Goal: Task Accomplishment & Management: Use online tool/utility

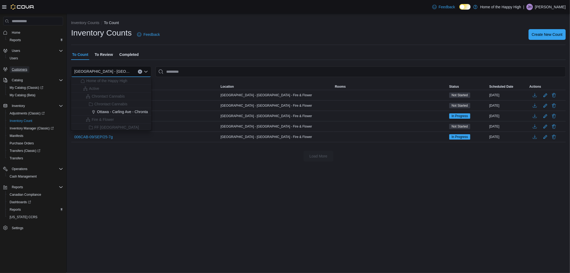
click at [20, 66] on span "Customers" at bounding box center [20, 69] width 16 height 6
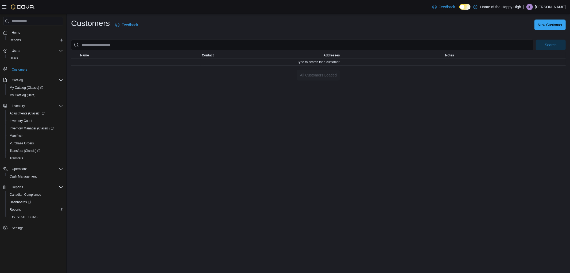
click at [133, 45] on input "search" at bounding box center [302, 45] width 463 height 11
click at [536, 40] on button "Search" at bounding box center [551, 45] width 30 height 11
paste input "*********"
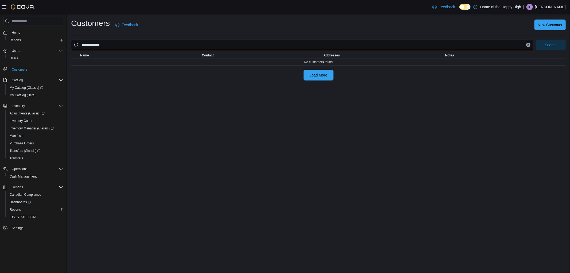
type input "**********"
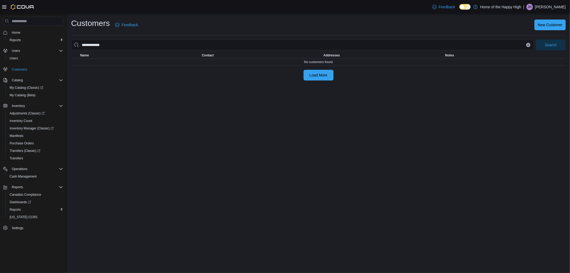
click at [115, 91] on div "**********" at bounding box center [318, 143] width 503 height 259
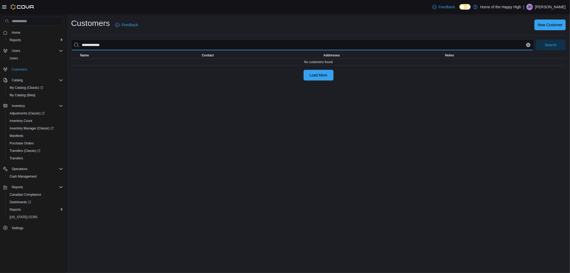
click at [122, 46] on input "**********" at bounding box center [302, 45] width 463 height 11
click at [536, 40] on button "Search" at bounding box center [551, 45] width 30 height 11
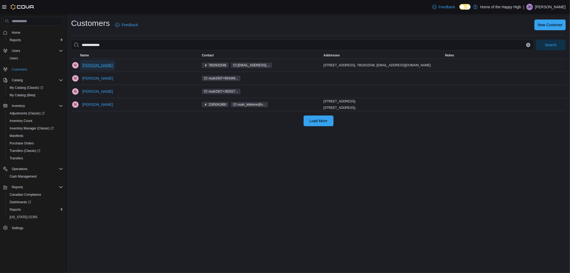
click at [94, 63] on span "Noah Lefebvre" at bounding box center [97, 65] width 31 height 5
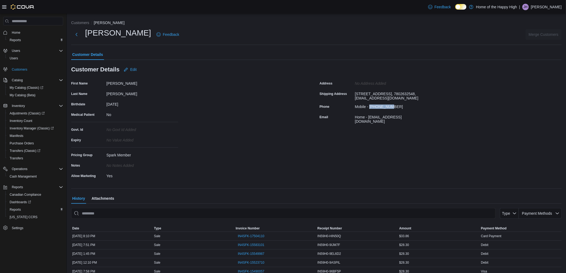
drag, startPoint x: 393, startPoint y: 110, endPoint x: 371, endPoint y: 111, distance: 22.5
click at [371, 109] on div "Mobile - 7802632548" at bounding box center [391, 105] width 72 height 6
copy div "7802632548"
drag, startPoint x: 373, startPoint y: 97, endPoint x: 384, endPoint y: 97, distance: 11.8
click at [384, 97] on div "12733 117 St NW, Edmonton, Alberta, Canada, T5E5J6, 7802632548, noah2937@gmail.…" at bounding box center [391, 95] width 72 height 11
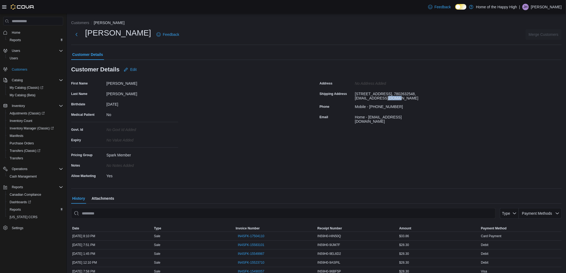
copy div "T5E5J6"
click at [25, 119] on span "Inventory Count" at bounding box center [21, 121] width 23 height 4
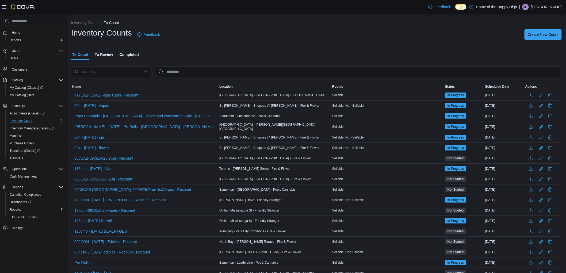
click at [107, 75] on div "All Locations" at bounding box center [111, 71] width 80 height 11
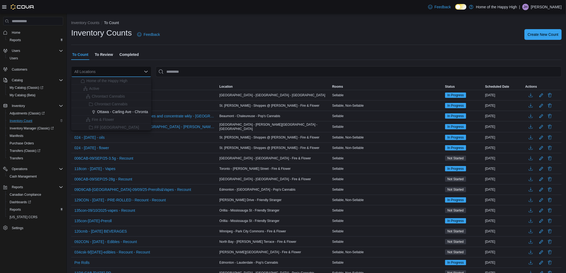
click at [105, 55] on span "To Review" at bounding box center [104, 54] width 18 height 11
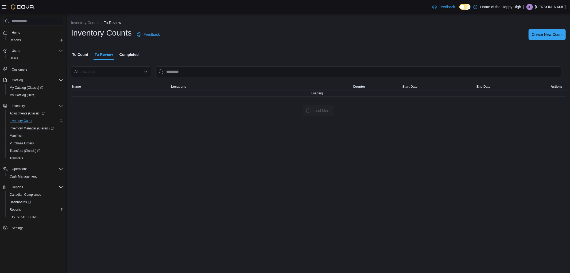
click at [102, 71] on div "All Locations" at bounding box center [111, 71] width 80 height 11
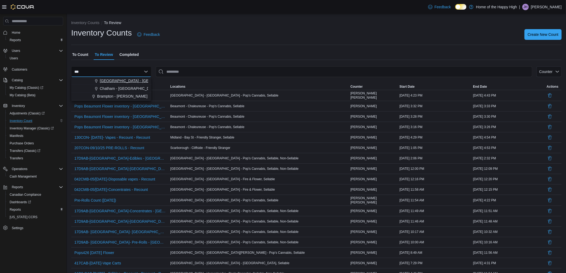
type input "***"
click at [109, 81] on span "Edmonton - Clareview - Fire & Flower" at bounding box center [153, 80] width 107 height 5
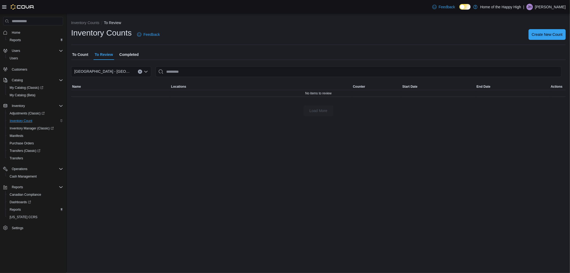
click at [86, 53] on span "To Count" at bounding box center [80, 54] width 16 height 11
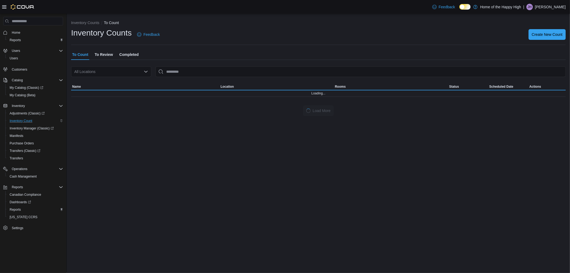
click at [87, 66] on div "All Locations" at bounding box center [111, 71] width 80 height 11
click at [86, 70] on div "All Locations" at bounding box center [111, 71] width 80 height 11
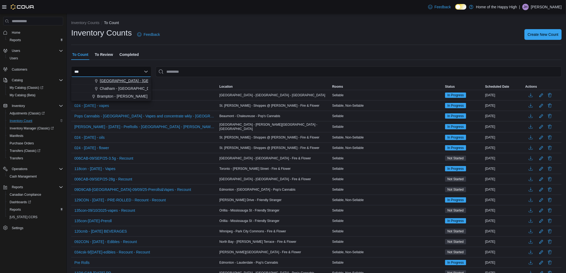
type input "***"
click at [98, 78] on span "Choose from the following options" at bounding box center [97, 80] width 6 height 5
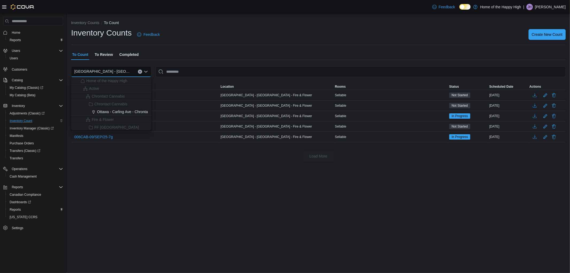
click at [158, 185] on div "Inventory Counts To Count Inventory Counts Feedback Create New Count To Count T…" at bounding box center [318, 143] width 503 height 259
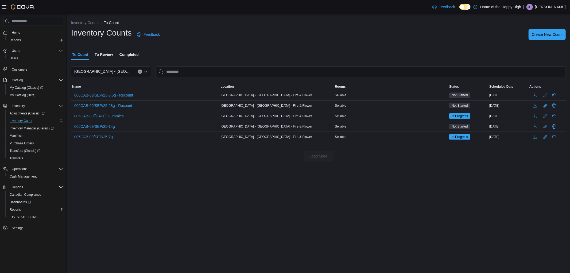
click at [138, 71] on button "Clear input" at bounding box center [140, 71] width 4 height 4
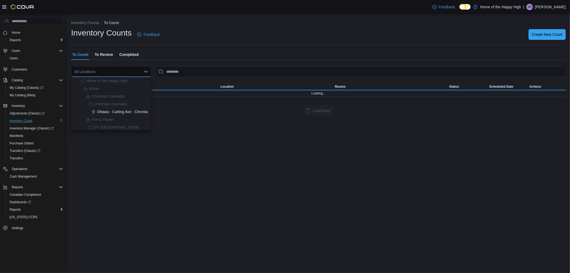
click at [131, 72] on div "All Locations Combo box. Selected. Combo box input. All Locations. Type some te…" at bounding box center [111, 71] width 80 height 11
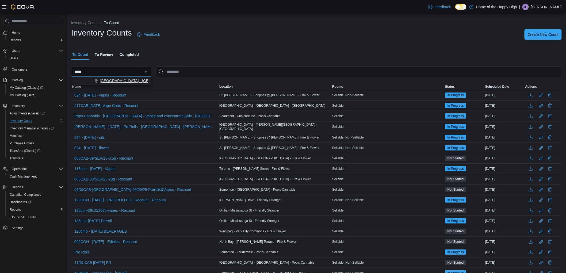
type input "*****"
click at [125, 78] on span "Edmonton - Clareview - Fire & Flower" at bounding box center [153, 80] width 107 height 5
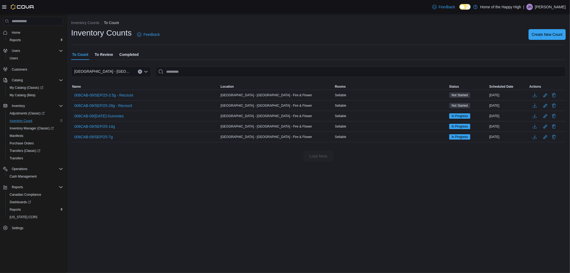
click at [100, 50] on span "To Review" at bounding box center [104, 54] width 18 height 11
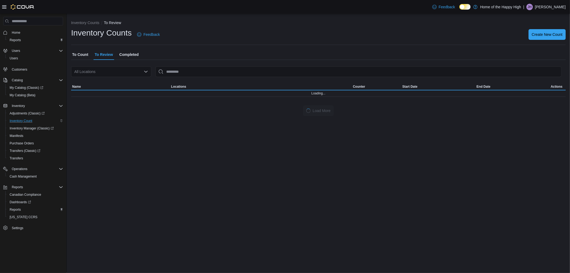
click at [97, 69] on div "All Locations" at bounding box center [111, 71] width 80 height 11
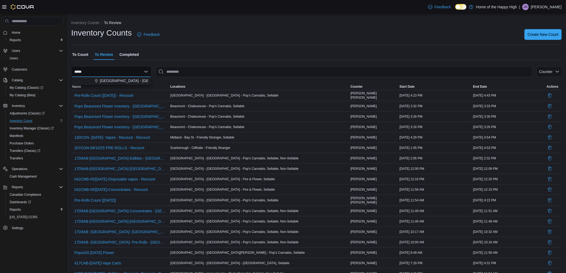
type input "*****"
click at [107, 81] on span "Edmonton - Clareview - Fire & Flower" at bounding box center [153, 80] width 107 height 5
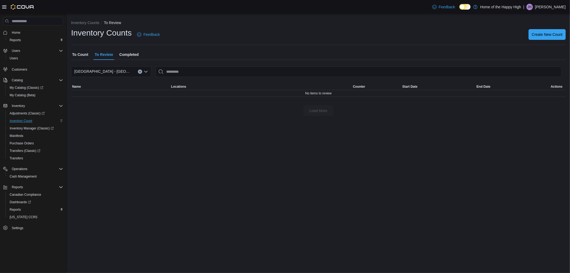
click at [138, 70] on button "Clear input" at bounding box center [140, 71] width 4 height 4
click at [138, 70] on div "Edmonton - Clareview - Fire & Flower" at bounding box center [111, 71] width 80 height 11
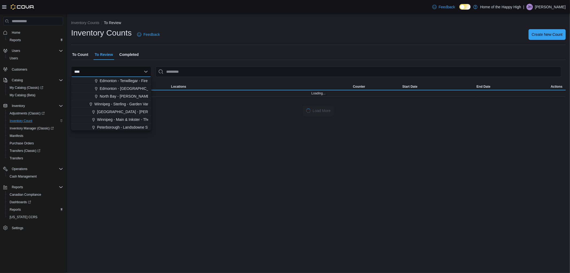
type input "****"
click at [119, 80] on span "Edmonton - Terwillegar - Fire & Flower" at bounding box center [132, 80] width 64 height 5
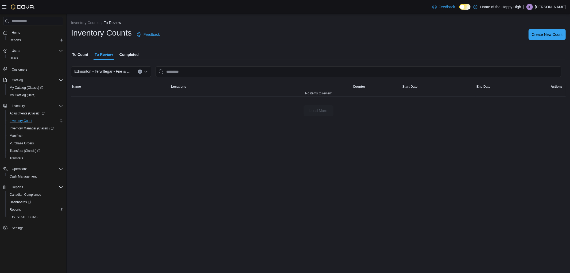
click at [82, 52] on span "To Count" at bounding box center [80, 54] width 16 height 11
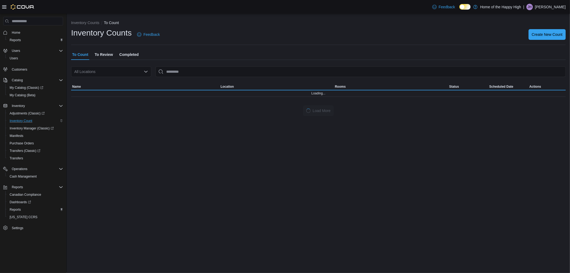
click at [87, 73] on div "All Locations" at bounding box center [111, 71] width 80 height 11
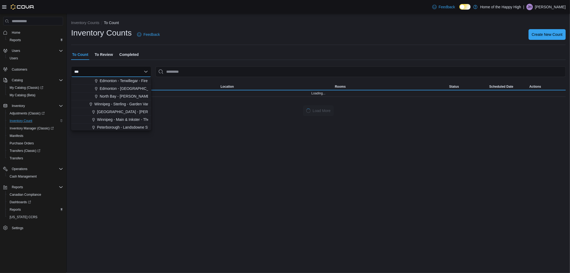
type input "***"
click at [112, 82] on span "Edmonton - Terwillegar - Fire & Flower" at bounding box center [132, 80] width 64 height 5
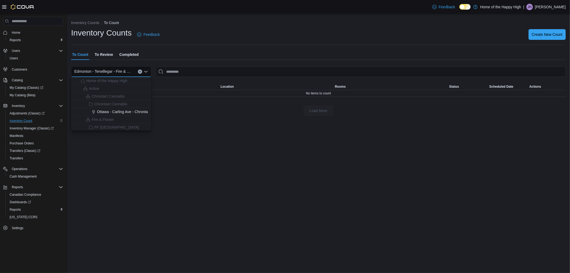
click at [234, 21] on ol "Inventory Counts To Count" at bounding box center [318, 23] width 495 height 6
click at [207, 156] on div "Inventory Counts To Count Inventory Counts Feedback Create New Count To Count T…" at bounding box center [318, 143] width 503 height 259
click at [24, 126] on span "Inventory Manager (Classic)" at bounding box center [32, 128] width 44 height 4
click at [27, 119] on span "Inventory Count" at bounding box center [21, 121] width 23 height 4
click at [121, 53] on span "Completed" at bounding box center [128, 54] width 19 height 11
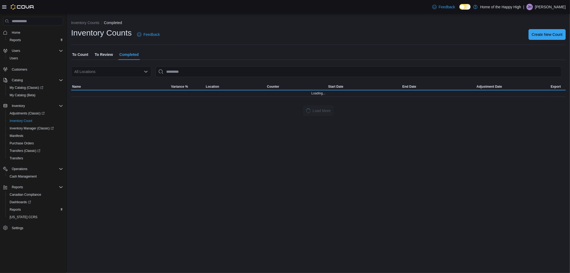
click at [113, 68] on div "All Locations" at bounding box center [111, 71] width 80 height 11
type input "*****"
click at [111, 84] on button "Edmonton - Clareview - Fire & Flower" at bounding box center [111, 81] width 80 height 8
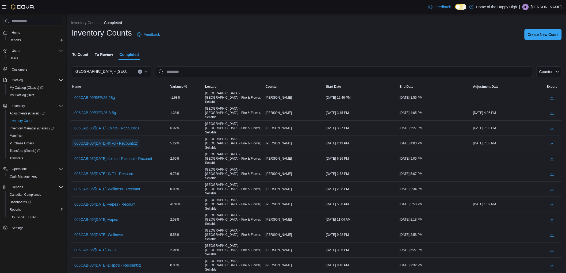
click at [126, 141] on span "006CAB-06/SEP/25-INFJ - Recountx2" at bounding box center [105, 143] width 63 height 5
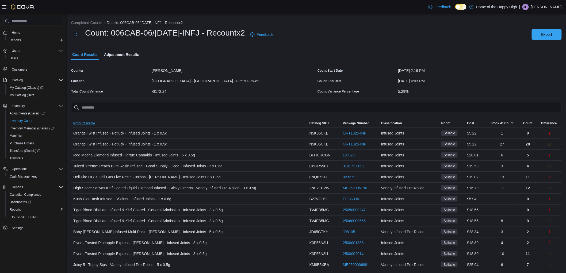
click at [76, 119] on span "Product Name" at bounding box center [189, 123] width 236 height 9
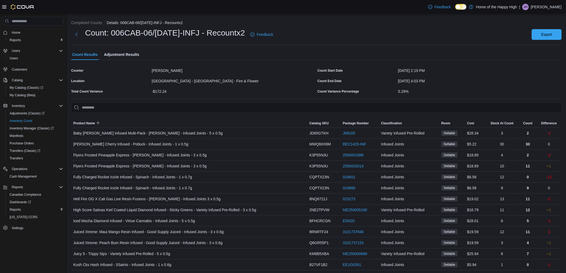
click at [92, 66] on div "Counter" at bounding box center [110, 70] width 78 height 8
click at [124, 58] on span "Adjustment Results" at bounding box center [121, 54] width 35 height 11
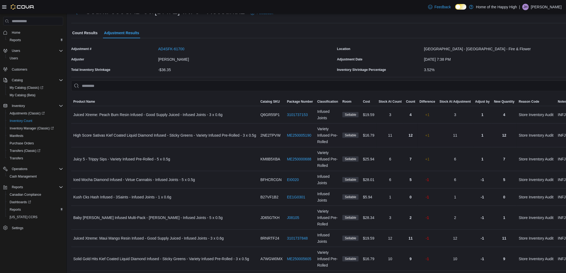
scroll to position [28, 0]
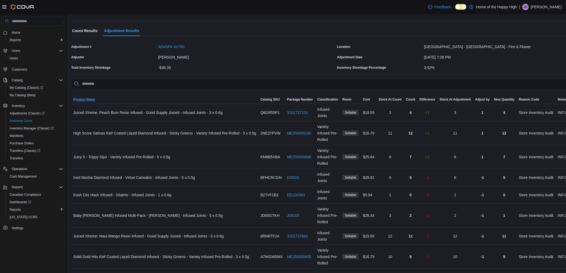
click at [79, 97] on span "Product Name" at bounding box center [84, 99] width 22 height 4
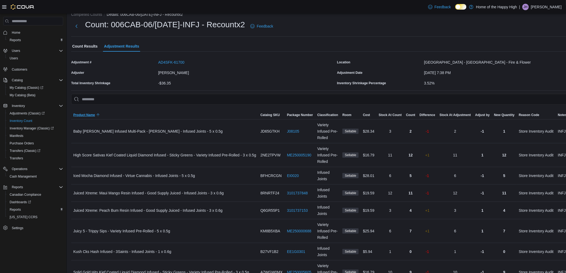
scroll to position [0, 0]
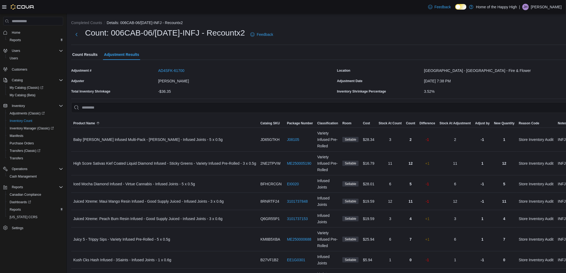
click at [87, 54] on span "Count Results" at bounding box center [84, 54] width 25 height 11
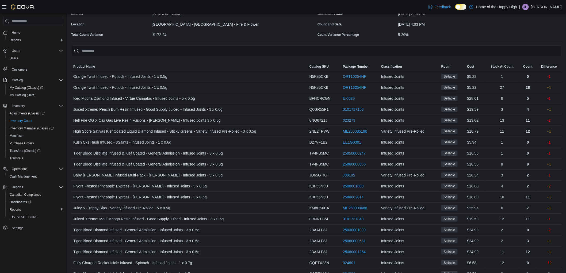
scroll to position [59, 0]
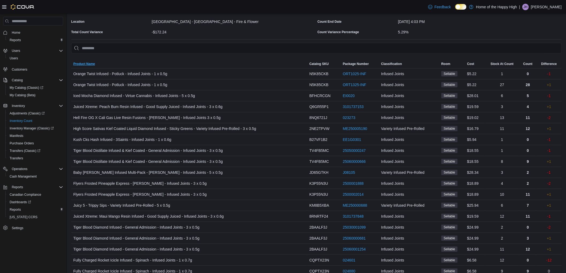
click at [92, 59] on div "Sorting MemoryTable from EuiInMemoryTable Product Name Catalog SKU Package Numb…" at bounding box center [316, 182] width 490 height 278
click at [84, 61] on span "Product Name" at bounding box center [189, 64] width 236 height 9
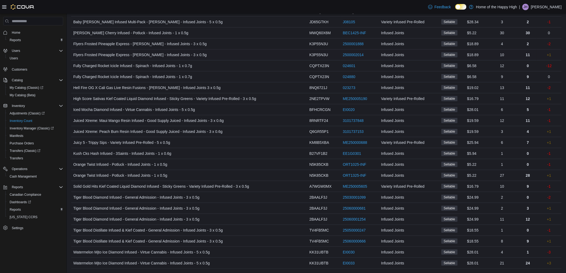
scroll to position [116, 0]
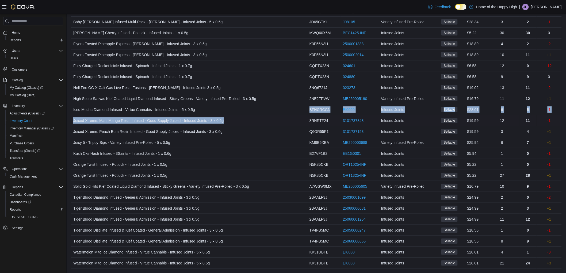
drag, startPoint x: 281, startPoint y: 110, endPoint x: 281, endPoint y: 119, distance: 9.6
click at [281, 119] on tbody "Baby Jeeter Infused Multi-Pack - Jeeter - Infused Joints - 5 x 0.5g Catalog SKU…" at bounding box center [316, 143] width 490 height 252
click at [238, 110] on div "Iced Mocha Diamond Infused - Virtue Cannabis - Infused Joints - 5 x 0.5g" at bounding box center [189, 109] width 236 height 11
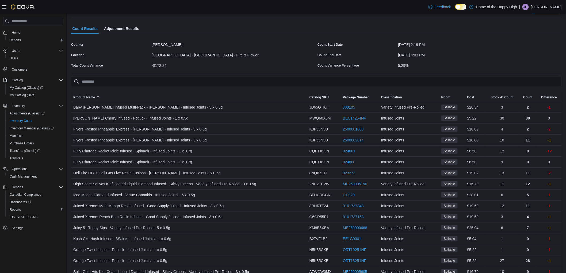
scroll to position [0, 0]
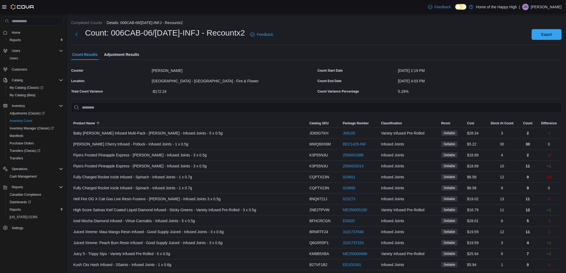
click at [130, 55] on span "Adjustment Results" at bounding box center [121, 54] width 35 height 11
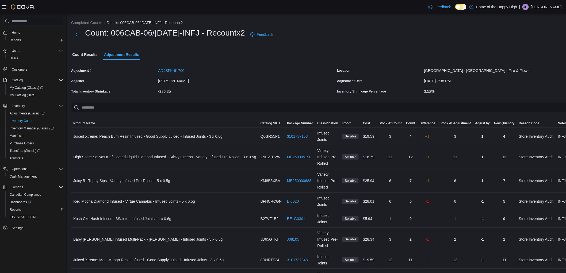
scroll to position [28, 0]
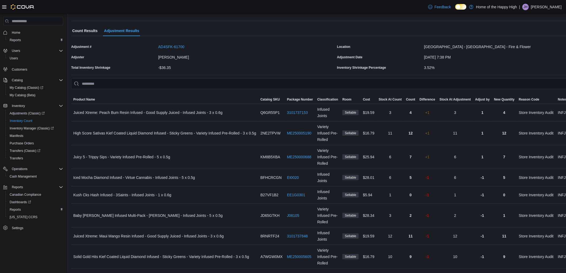
click at [73, 28] on span "Count Results" at bounding box center [84, 30] width 25 height 11
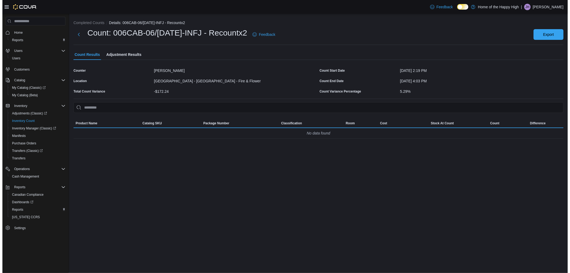
scroll to position [0, 0]
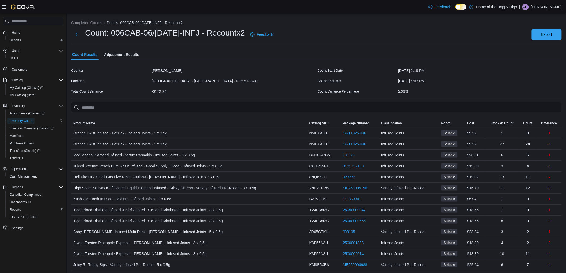
click at [17, 119] on span "Inventory Count" at bounding box center [21, 121] width 23 height 4
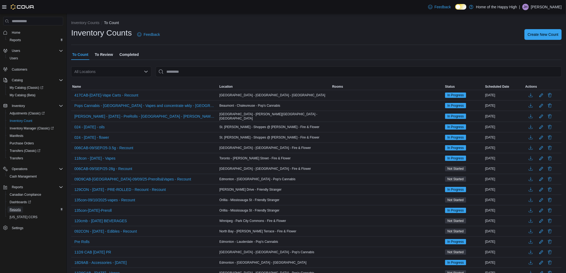
click at [13, 207] on span "Reports" at bounding box center [15, 209] width 11 height 4
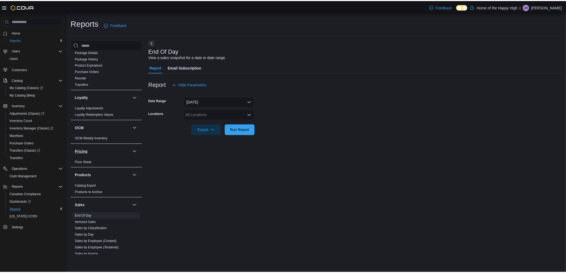
scroll to position [208, 0]
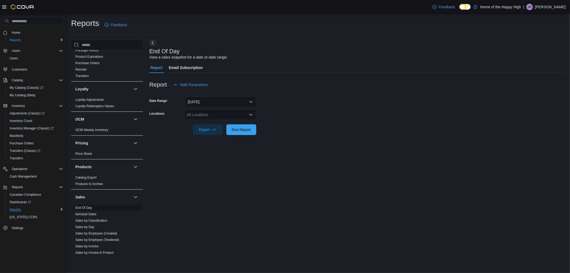
click at [84, 206] on link "End Of Day" at bounding box center [83, 208] width 17 height 4
click at [209, 114] on div "All Locations" at bounding box center [221, 114] width 72 height 11
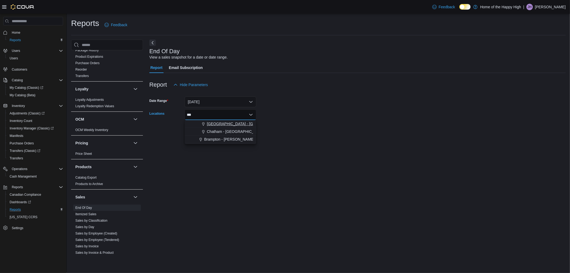
type input "***"
click at [215, 122] on span "Edmonton - Clareview - Fire & Flower" at bounding box center [260, 123] width 107 height 5
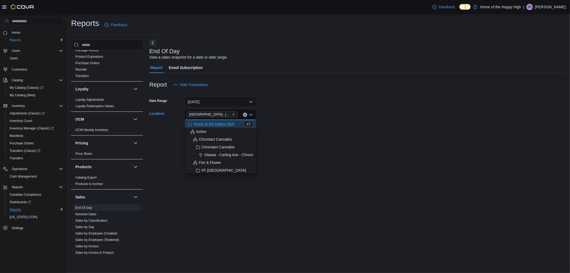
drag, startPoint x: 303, startPoint y: 125, endPoint x: 252, endPoint y: 122, distance: 51.1
click at [302, 124] on form "Date Range Today Locations Edmonton - Clareview - Fire & Flower Combo box. Sele…" at bounding box center [357, 112] width 416 height 45
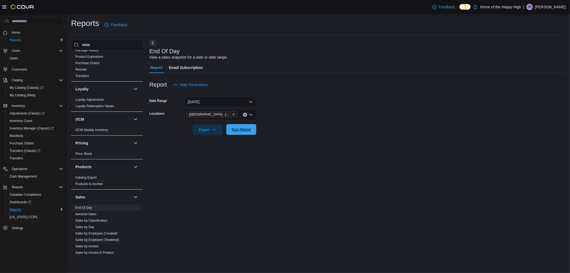
click at [249, 123] on div at bounding box center [357, 122] width 416 height 4
click at [245, 128] on span "Run Report" at bounding box center [241, 129] width 19 height 5
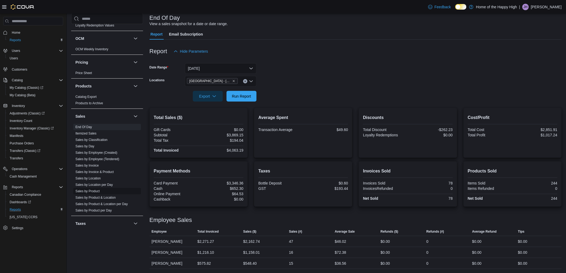
scroll to position [267, 0]
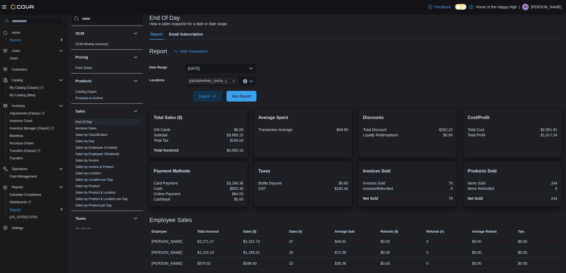
drag, startPoint x: 88, startPoint y: 161, endPoint x: 167, endPoint y: 155, distance: 79.6
click at [88, 161] on link "Sales by Invoice" at bounding box center [86, 160] width 23 height 4
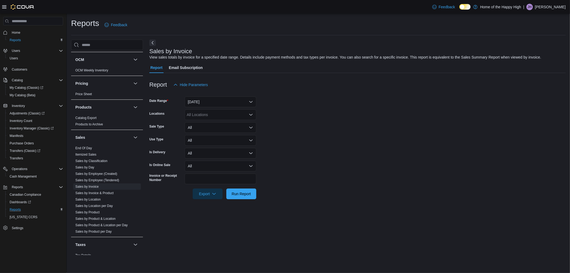
click at [197, 107] on form "Date Range Yesterday Locations All Locations Sale Type All Use Type All Is Deli…" at bounding box center [357, 144] width 416 height 109
click at [198, 106] on button "Yesterday" at bounding box center [221, 101] width 72 height 11
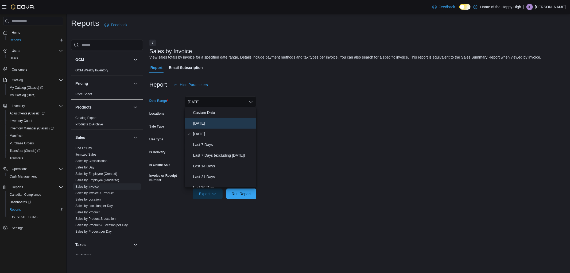
click at [198, 119] on button "Today" at bounding box center [221, 123] width 72 height 11
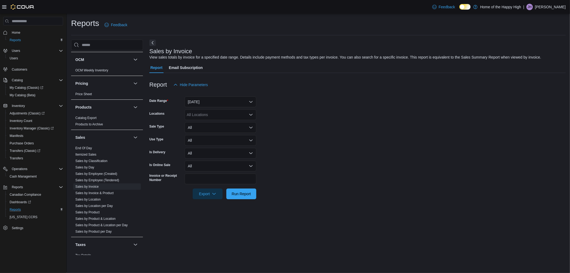
click at [199, 117] on div "All Locations" at bounding box center [221, 114] width 72 height 11
type input "***"
click at [220, 122] on span "Edmonton - Clareview - Fire & Flower" at bounding box center [260, 123] width 107 height 5
click at [241, 191] on span "Run Report" at bounding box center [241, 193] width 19 height 5
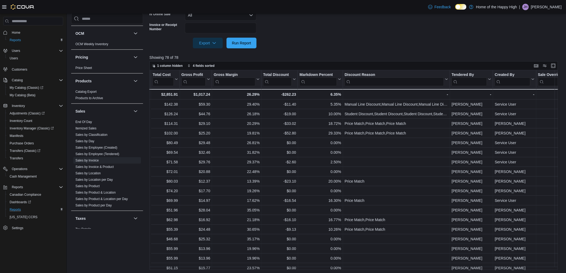
scroll to position [0, 581]
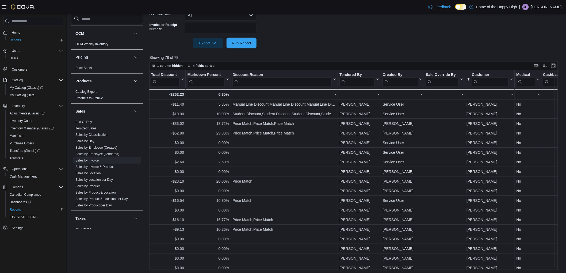
drag, startPoint x: 378, startPoint y: 79, endPoint x: 371, endPoint y: 78, distance: 7.9
click at [378, 79] on div at bounding box center [380, 79] width 4 height 18
click at [371, 78] on input "search" at bounding box center [356, 82] width 35 height 9
click at [375, 74] on button "Tendered By" at bounding box center [358, 79] width 39 height 14
click at [364, 98] on span "Sort A-Z" at bounding box center [358, 100] width 11 height 4
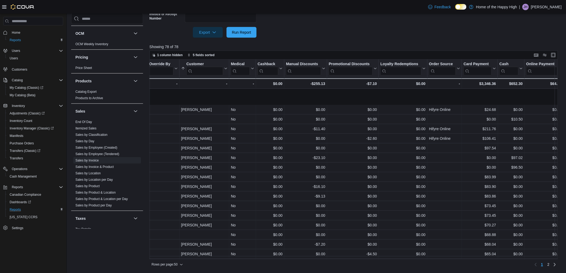
scroll to position [178, 866]
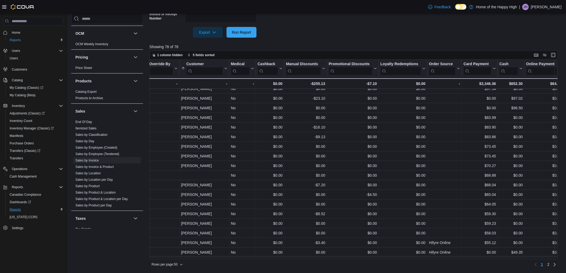
drag, startPoint x: 421, startPoint y: 259, endPoint x: 402, endPoint y: 257, distance: 19.9
click at [388, 258] on div "1 column hidden 5 fields sorted Invoice # Click to view column header actions R…" at bounding box center [353, 160] width 408 height 218
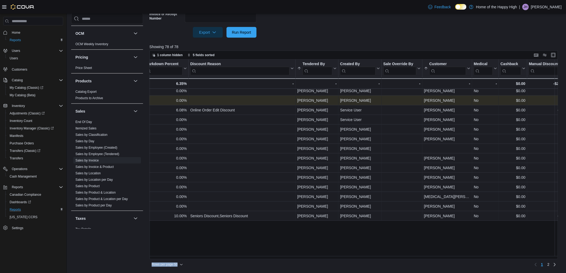
scroll to position [195, 623]
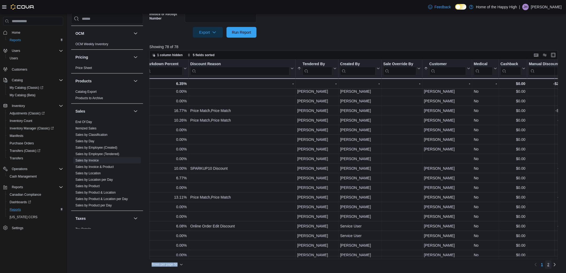
click at [549, 266] on span "2" at bounding box center [548, 264] width 2 height 5
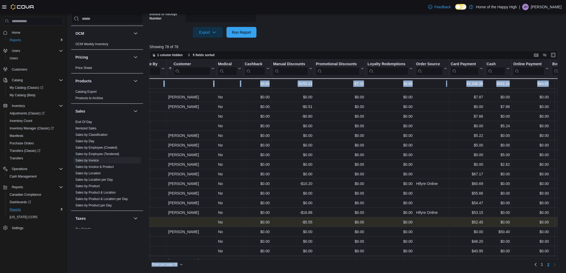
scroll to position [0, 879]
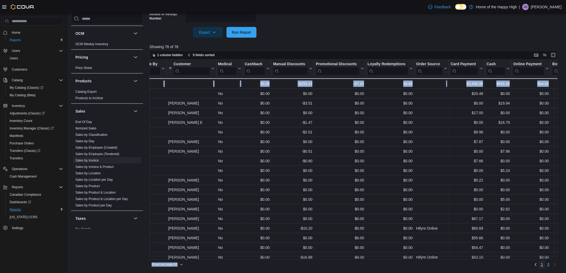
click at [543, 263] on span "1" at bounding box center [542, 264] width 2 height 5
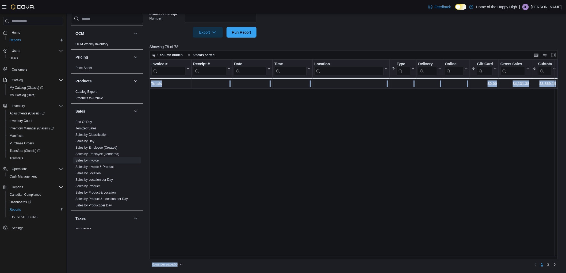
scroll to position [267, 0]
